Goal: Task Accomplishment & Management: Complete application form

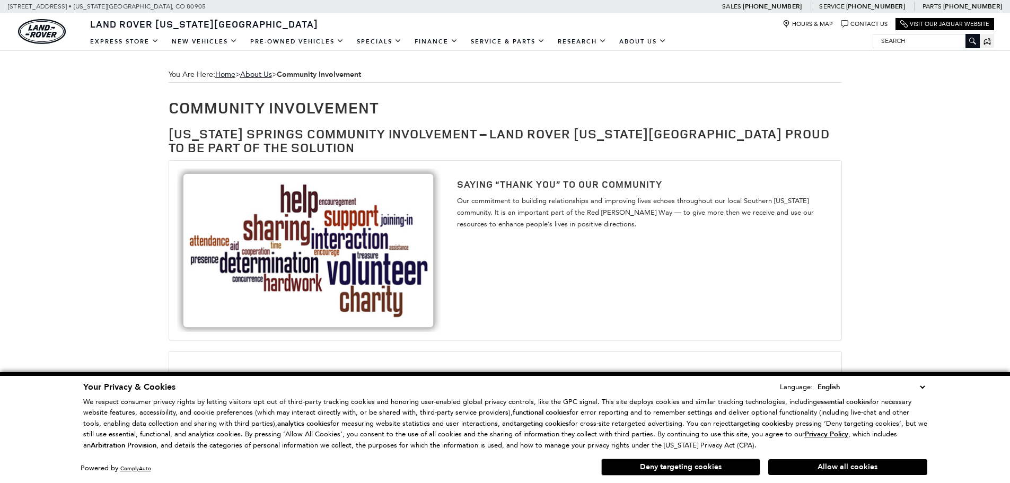
click at [924, 389] on select "English Spanish / Español English / United Kingdom Korean / 한국어 Vietnamese / Ti…" at bounding box center [871, 387] width 112 height 12
click at [803, 467] on button "Allow all cookies" at bounding box center [847, 467] width 159 height 16
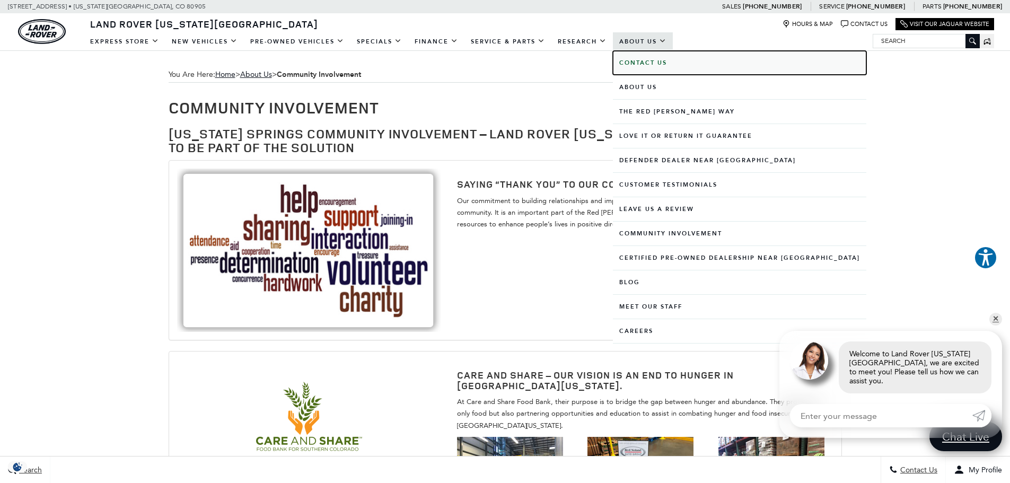
click at [652, 65] on b "Contact Us" at bounding box center [643, 63] width 48 height 8
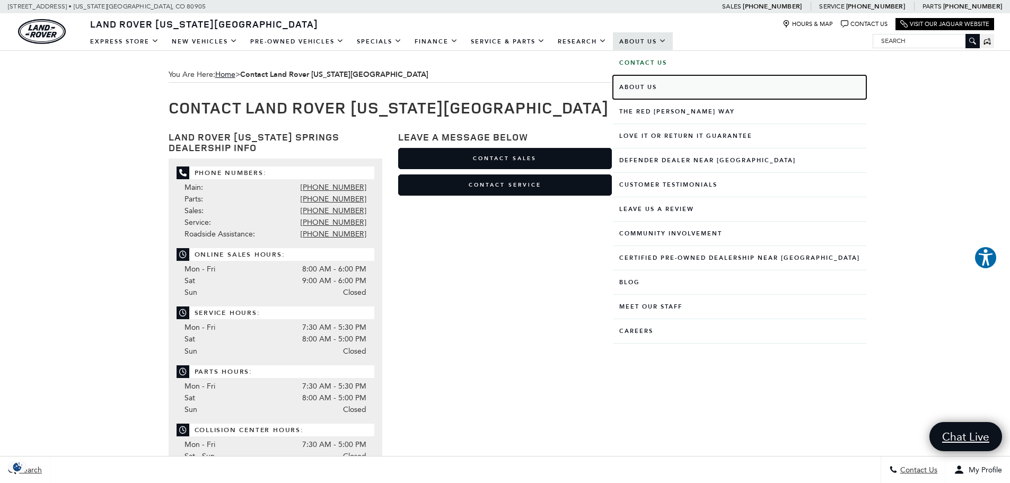
click at [648, 85] on link "About Us" at bounding box center [739, 87] width 253 height 24
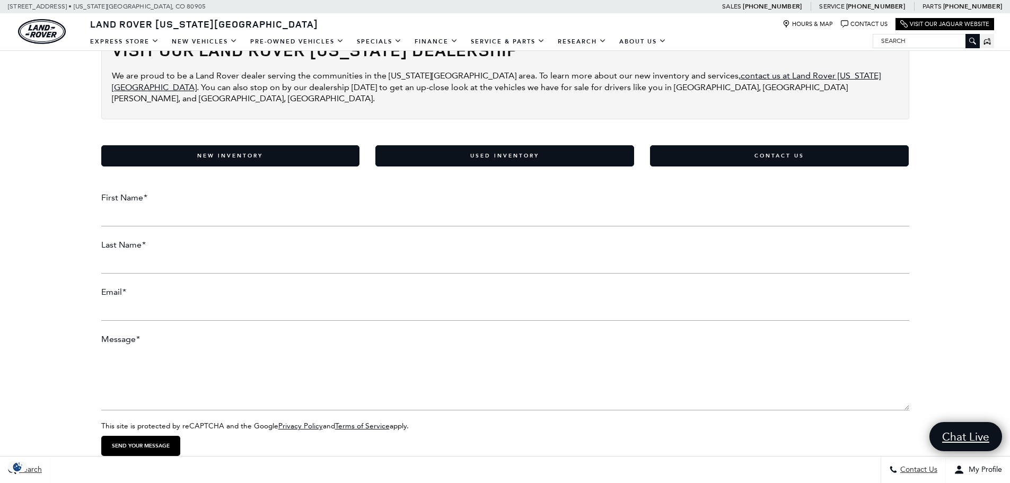
scroll to position [1275, 0]
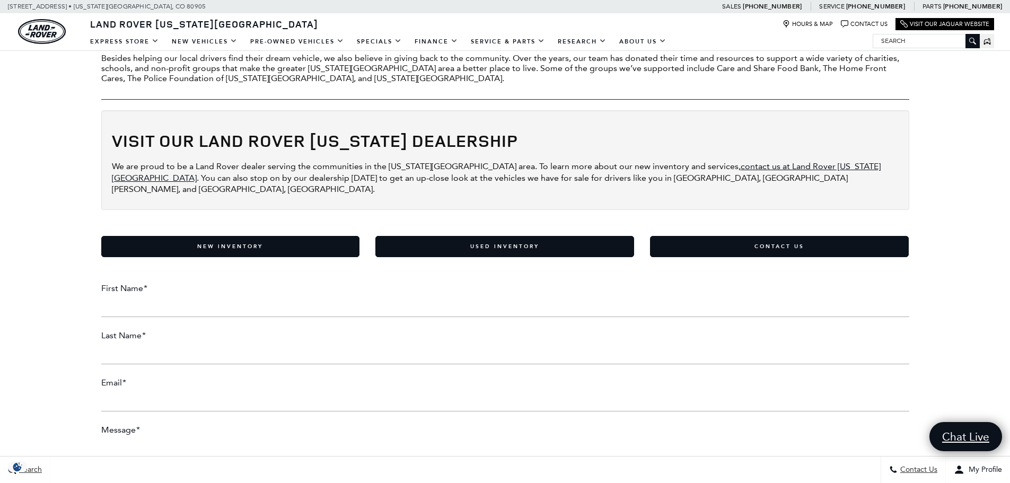
click at [289, 296] on input "First Name *" at bounding box center [505, 306] width 808 height 21
type input "Randy"
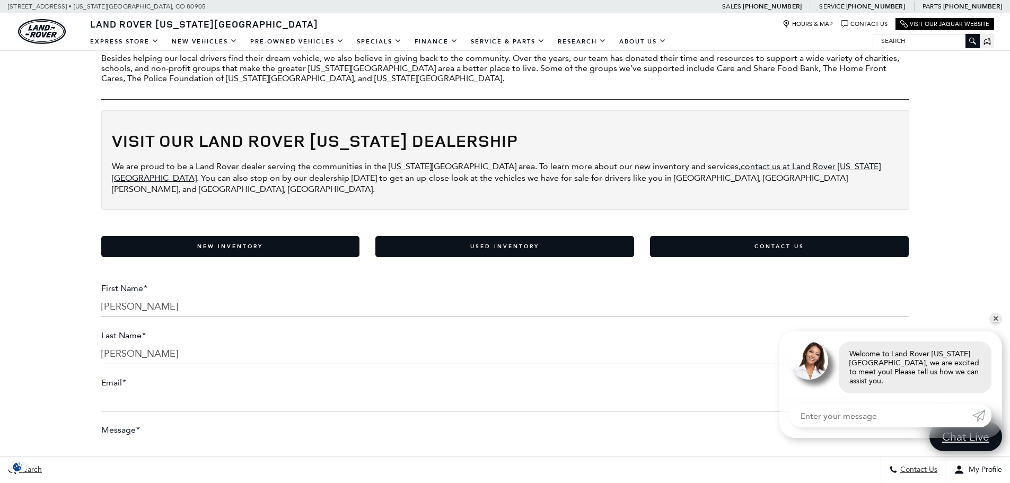
type input "McSparren"
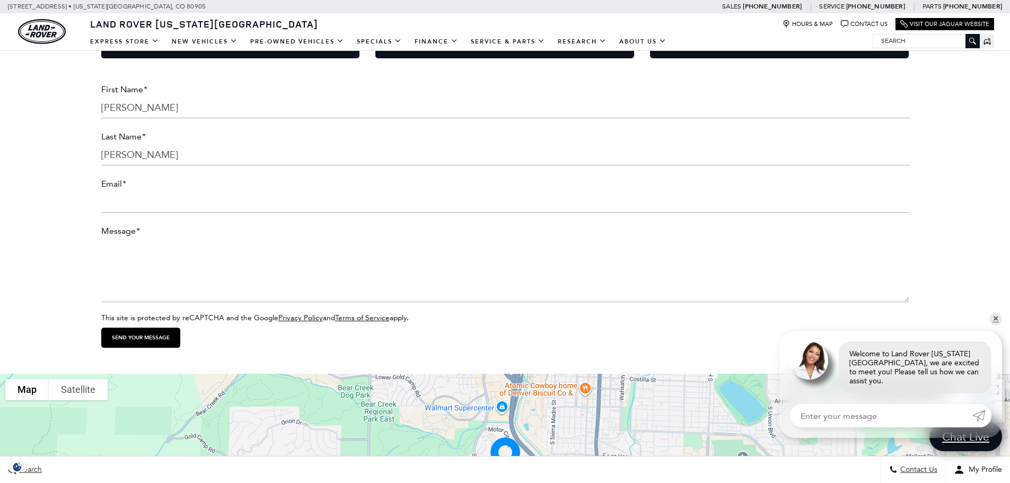
scroll to position [1432, 0]
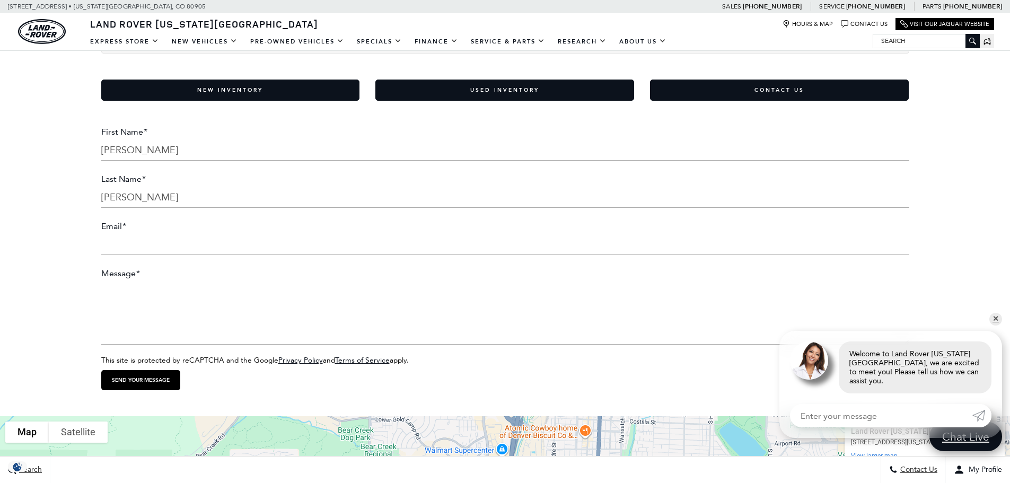
click at [173, 234] on input "Email *" at bounding box center [505, 244] width 808 height 21
type input "719knightshockey@gmail.com"
click at [265, 268] on li "Message *" at bounding box center [505, 307] width 808 height 78
click at [177, 293] on textarea "Message *" at bounding box center [505, 313] width 808 height 64
paste textarea "My name is Randy McSparren, and I’m reaching out on behalf of Springs Knights H…"
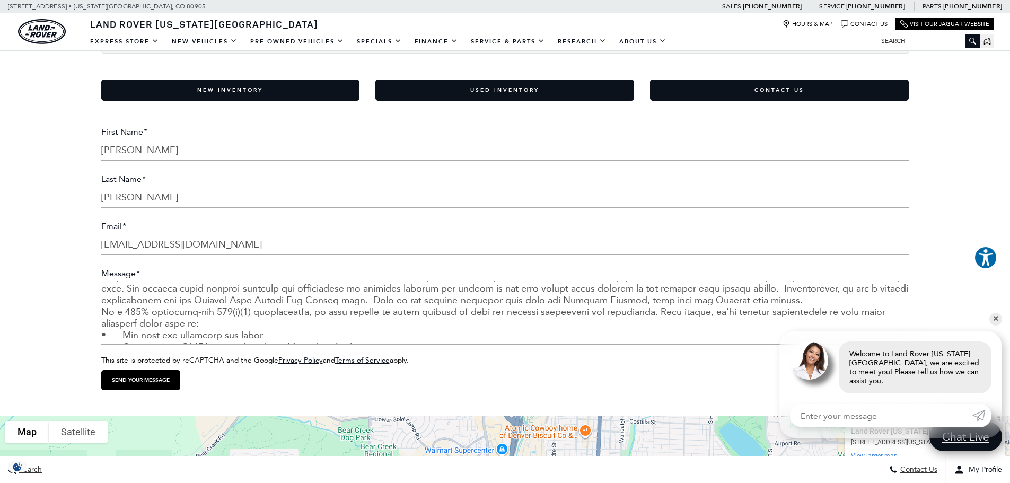
scroll to position [0, 0]
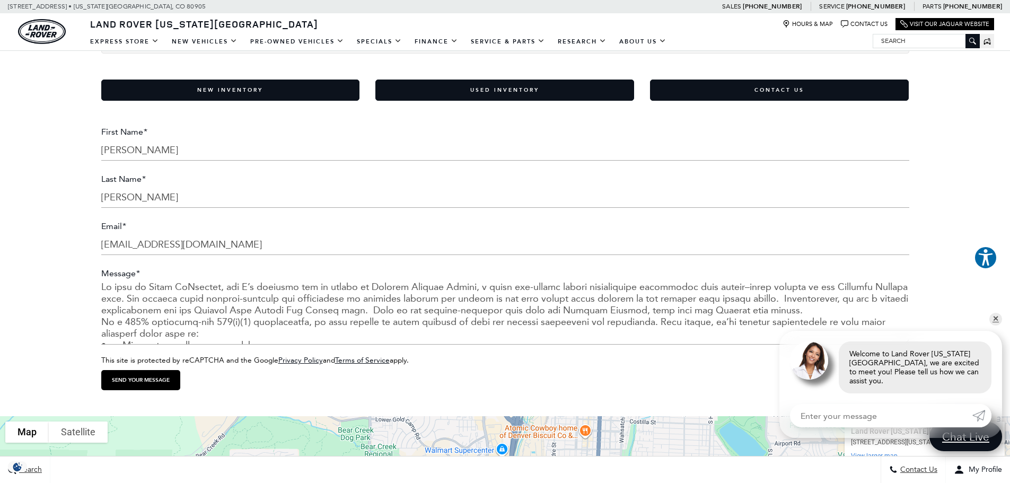
type textarea "My name is Randy McSparren, and I’m reaching out on behalf of Springs Knights H…"
click at [157, 370] on input "Send your message" at bounding box center [140, 380] width 79 height 20
